Goal: Task Accomplishment & Management: Manage account settings

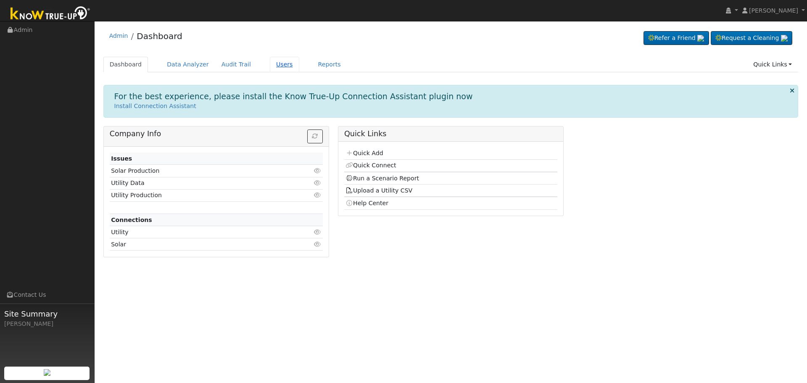
click at [270, 63] on link "Users" at bounding box center [284, 65] width 29 height 16
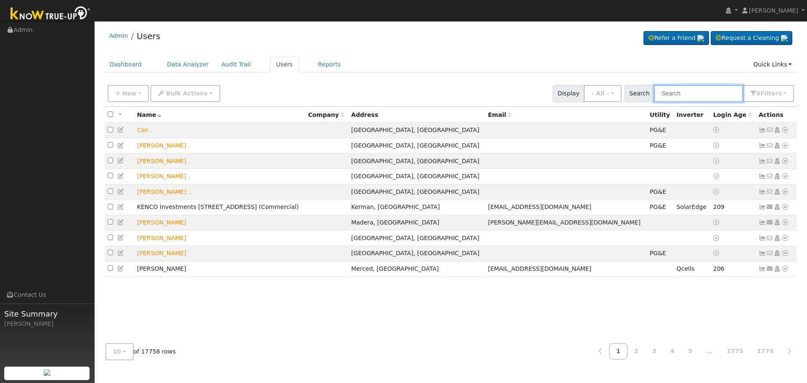
click at [707, 93] on input "text" at bounding box center [698, 93] width 89 height 17
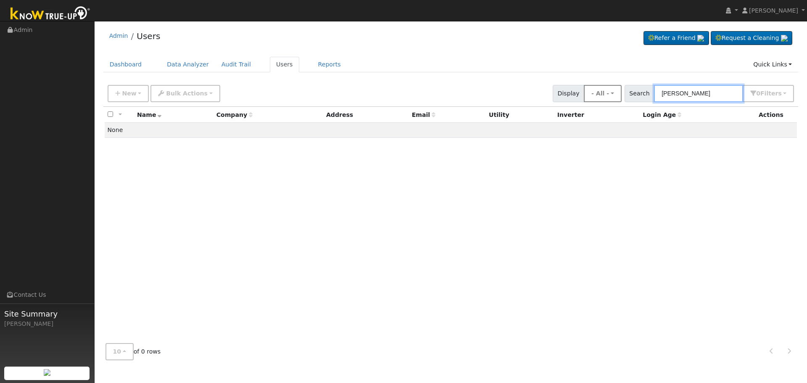
drag, startPoint x: 714, startPoint y: 91, endPoint x: 604, endPoint y: 92, distance: 110.6
click at [604, 92] on div "New Add User Quick Add Quick Connect Quick Convert Lead Bulk Actions Send Email…" at bounding box center [451, 92] width 690 height 20
type input "[PERSON_NAME]"
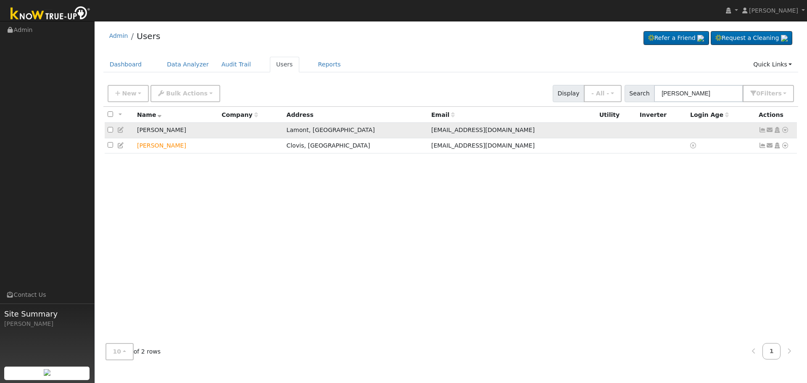
click at [763, 131] on icon at bounding box center [763, 130] width 8 height 6
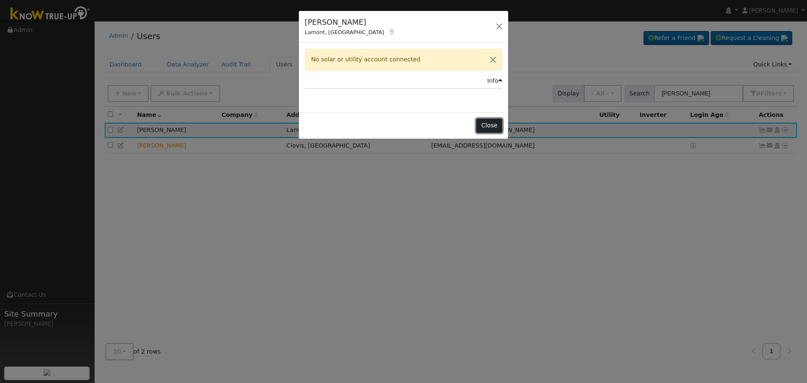
click at [493, 131] on button "Close" at bounding box center [489, 126] width 26 height 14
